Goal: Book appointment/travel/reservation

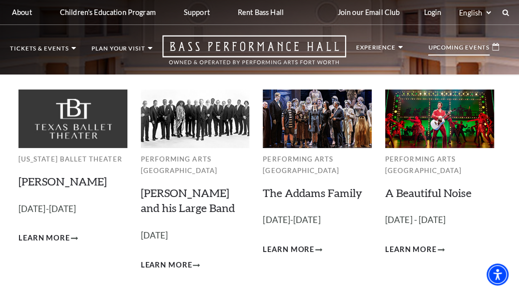
click at [462, 48] on p "Upcoming Events" at bounding box center [458, 49] width 61 height 11
click at [471, 49] on p "Upcoming Events" at bounding box center [458, 49] width 61 height 11
click at [468, 50] on p "Upcoming Events" at bounding box center [458, 49] width 61 height 11
click at [496, 47] on icon at bounding box center [495, 46] width 7 height 7
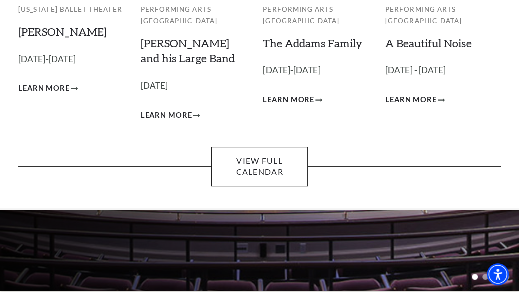
scroll to position [150, 0]
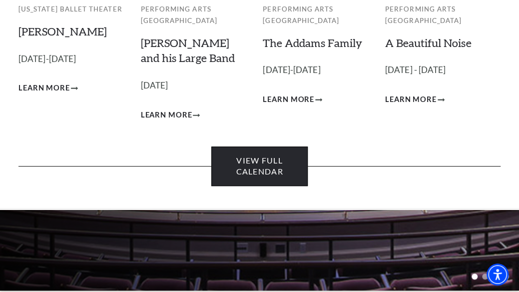
click at [277, 165] on link "View Full Calendar" at bounding box center [259, 165] width 96 height 39
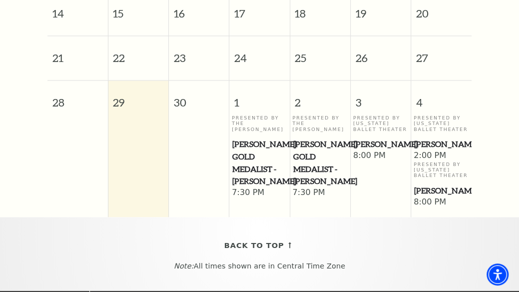
scroll to position [583, 0]
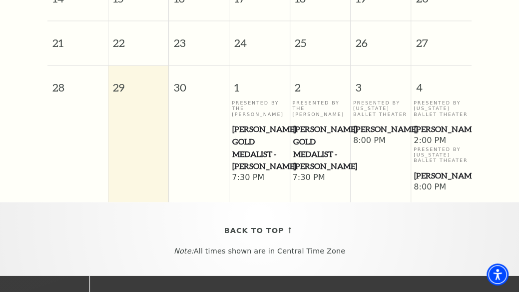
click at [159, 116] on td at bounding box center [138, 146] width 60 height 92
